Goal: Task Accomplishment & Management: Use online tool/utility

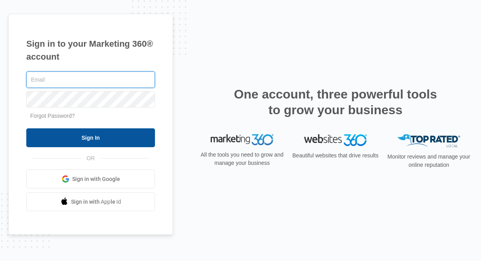
type input "[EMAIL_ADDRESS][DOMAIN_NAME]"
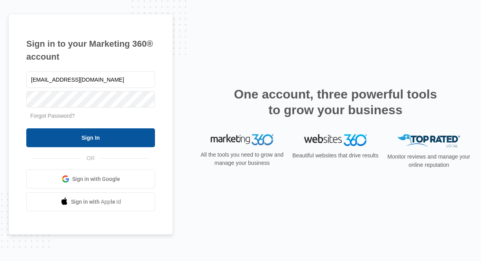
click at [108, 143] on input "Sign In" at bounding box center [90, 137] width 129 height 19
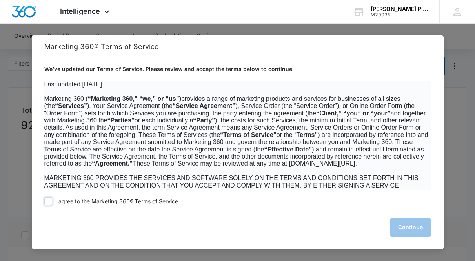
click at [108, 200] on span "I agree to the Marketing 360® Terms of Service" at bounding box center [116, 201] width 123 height 7
click at [52, 200] on input "I agree to the Marketing 360® Terms of Service" at bounding box center [48, 201] width 8 height 8
checkbox input "true"
click at [407, 231] on button "Continue" at bounding box center [410, 227] width 41 height 19
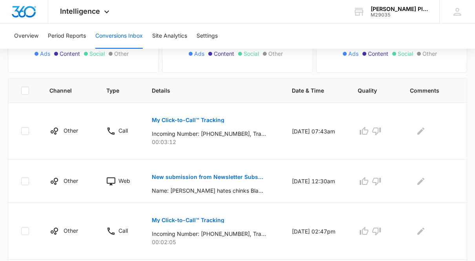
scroll to position [157, 0]
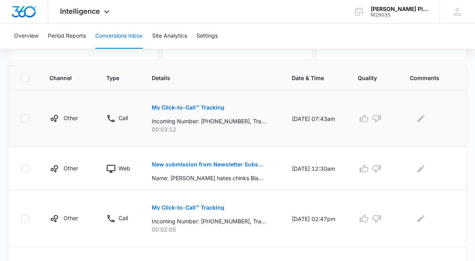
click at [219, 134] on td "My Click-to-Call™ Tracking Incoming Number: [PHONE_NUMBER], Tracking Number: [P…" at bounding box center [212, 118] width 140 height 57
click at [169, 105] on p "My Click-to-Call™ Tracking" at bounding box center [188, 107] width 73 height 5
